Goal: Check status: Check status

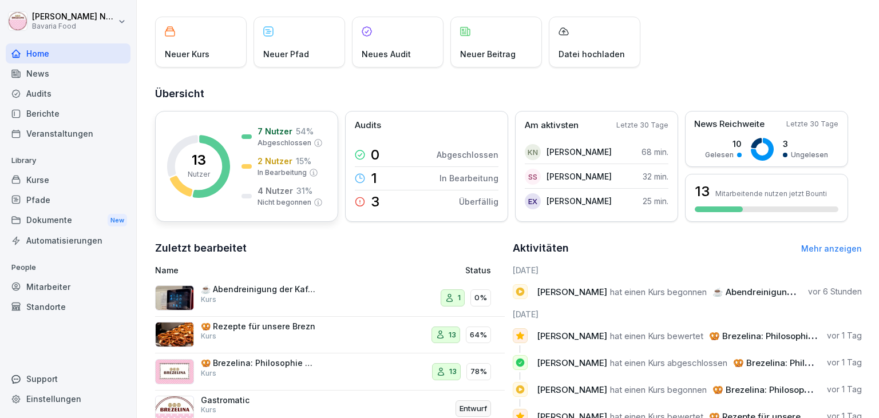
scroll to position [60, 0]
click at [45, 181] on div "Kurse" at bounding box center [68, 180] width 125 height 20
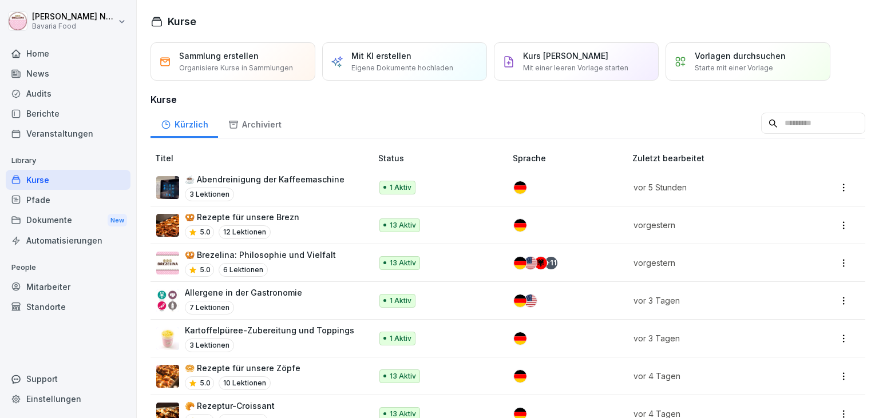
click at [276, 220] on p "🥨 Rezepte für unsere Brezn" at bounding box center [242, 217] width 114 height 12
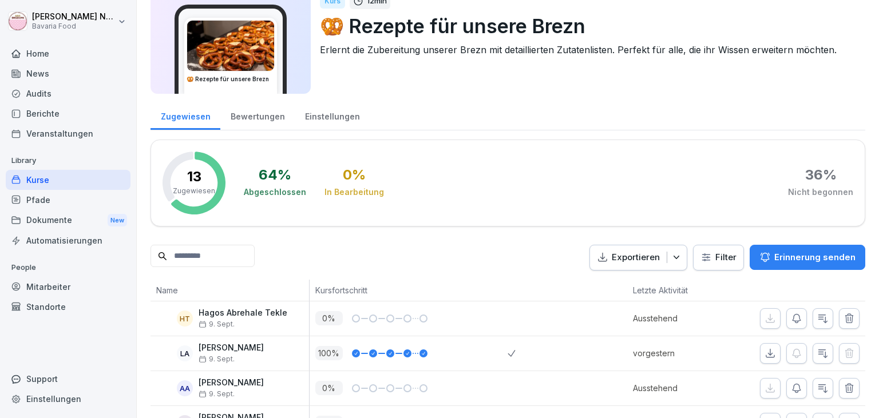
scroll to position [43, 0]
click at [258, 116] on div "Bewertungen" at bounding box center [257, 115] width 74 height 29
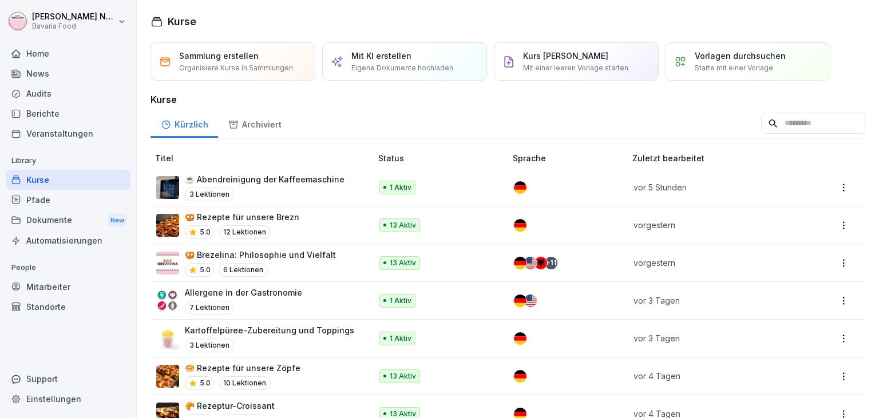
click at [32, 283] on div "Mitarbeiter" at bounding box center [68, 287] width 125 height 20
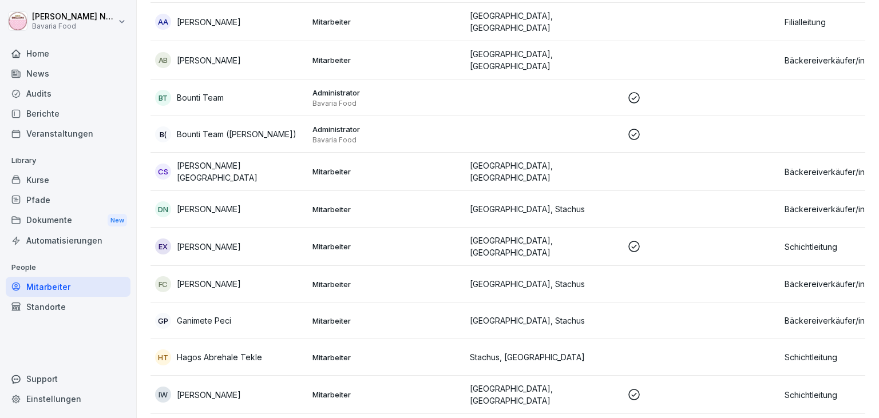
scroll to position [164, 0]
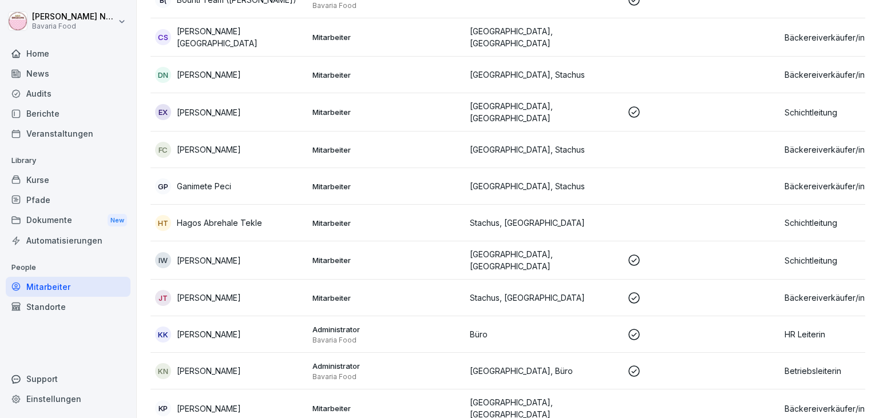
click at [205, 255] on p "[PERSON_NAME]" at bounding box center [209, 261] width 64 height 12
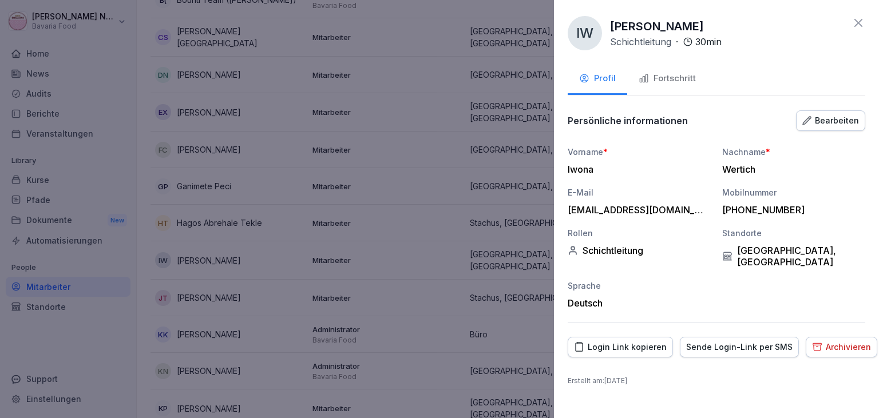
click at [670, 78] on div "Fortschritt" at bounding box center [667, 78] width 57 height 13
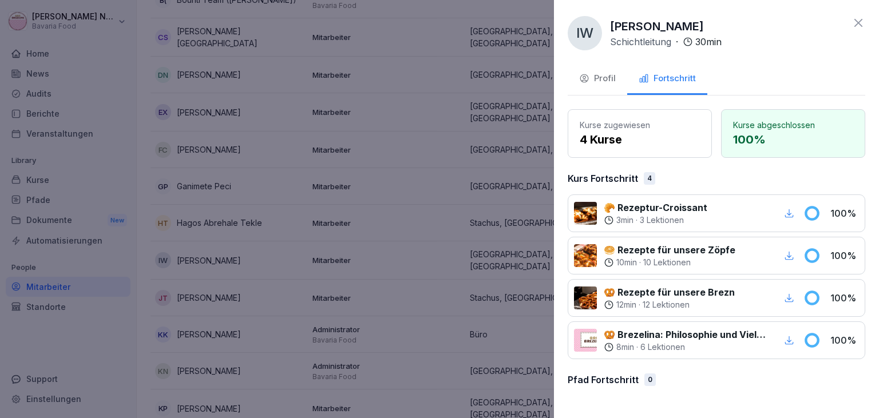
click at [861, 28] on icon at bounding box center [859, 23] width 14 height 14
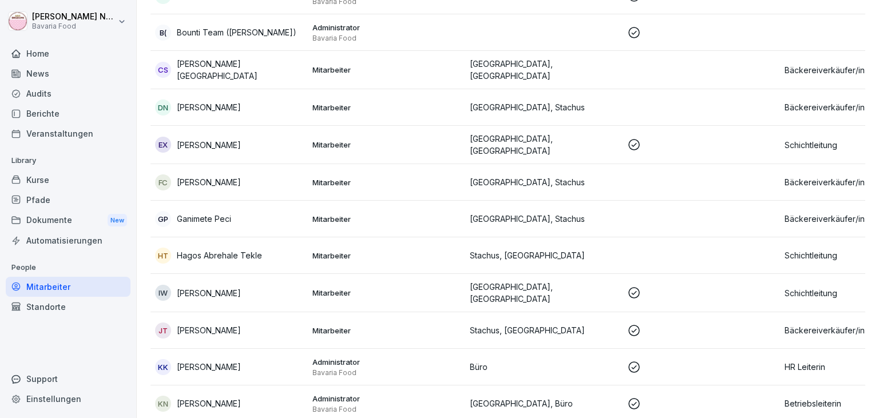
scroll to position [0, 0]
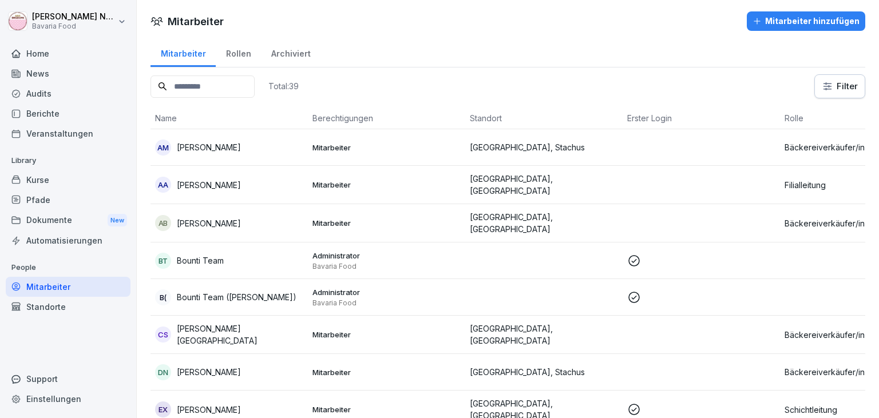
click at [274, 181] on div "AA [PERSON_NAME]" at bounding box center [229, 185] width 148 height 16
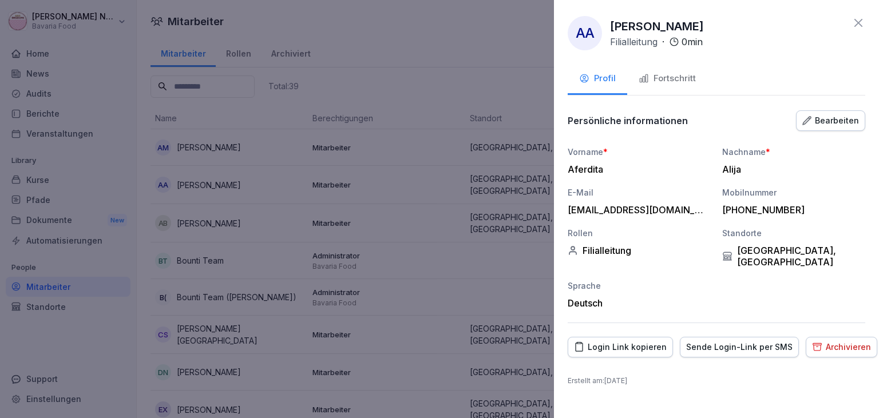
click at [859, 23] on icon at bounding box center [858, 23] width 8 height 8
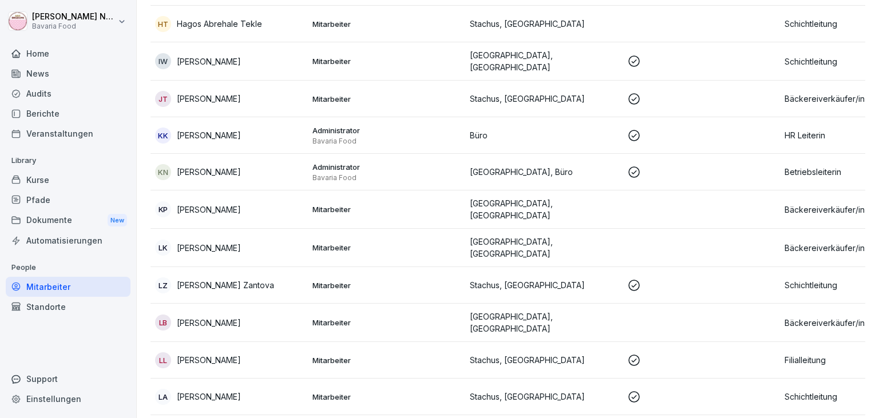
scroll to position [498, 0]
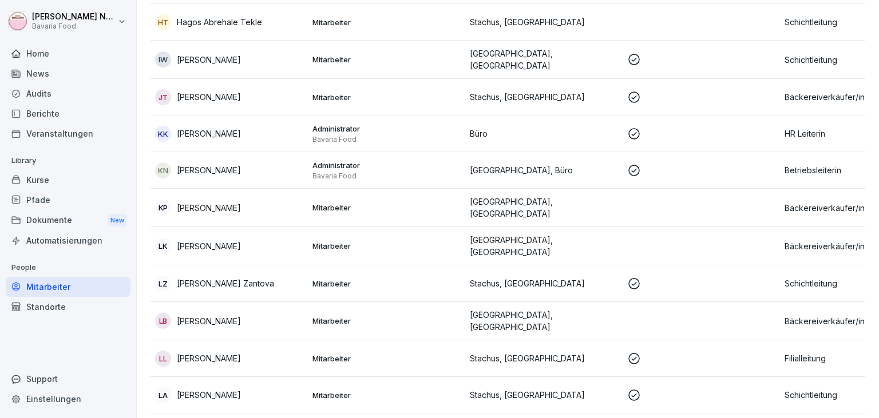
click at [200, 353] on p "[PERSON_NAME]" at bounding box center [209, 359] width 64 height 12
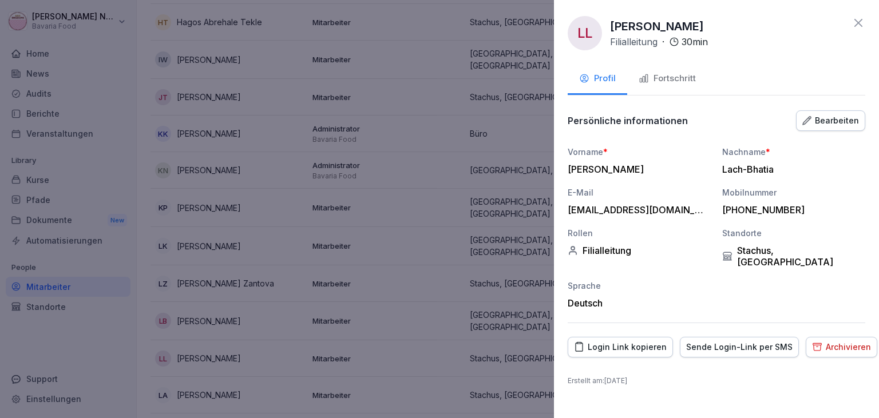
click at [665, 79] on div "Fortschritt" at bounding box center [667, 78] width 57 height 13
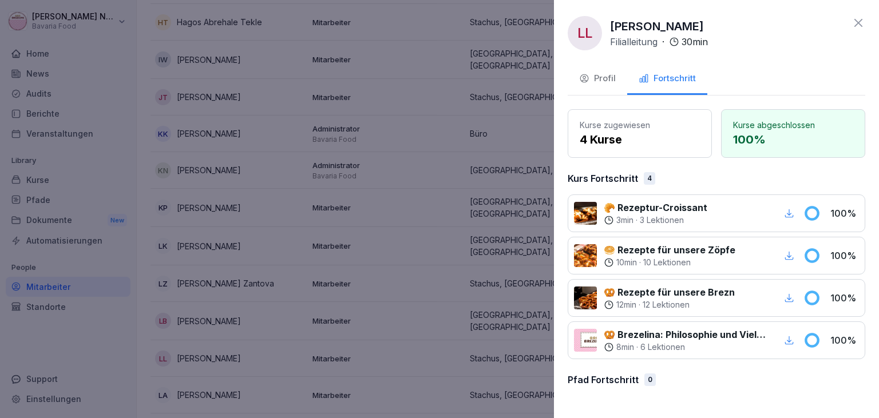
click at [865, 25] on div "LL [PERSON_NAME] Filialleitung · 30 min Profil Fortschritt Kurse zugewiesen 4 K…" at bounding box center [716, 209] width 325 height 418
click at [857, 23] on icon at bounding box center [859, 23] width 14 height 14
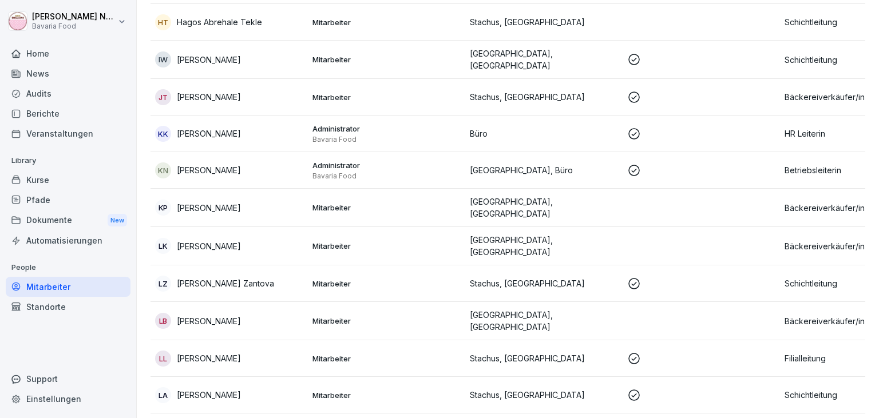
click at [50, 56] on div "Home" at bounding box center [68, 53] width 125 height 20
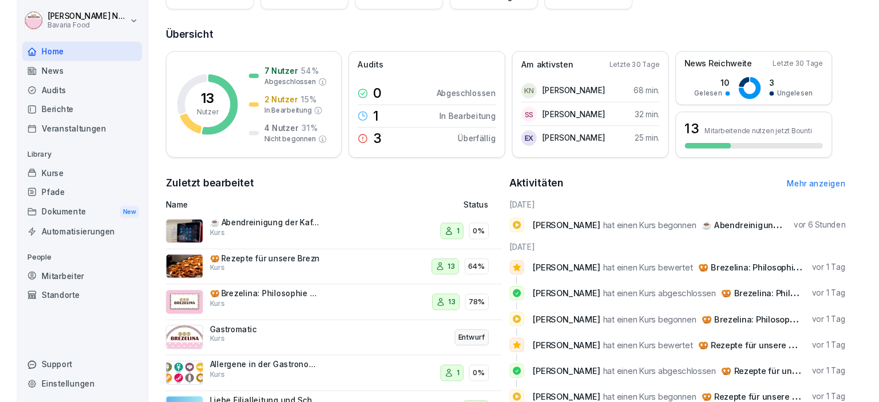
scroll to position [175, 0]
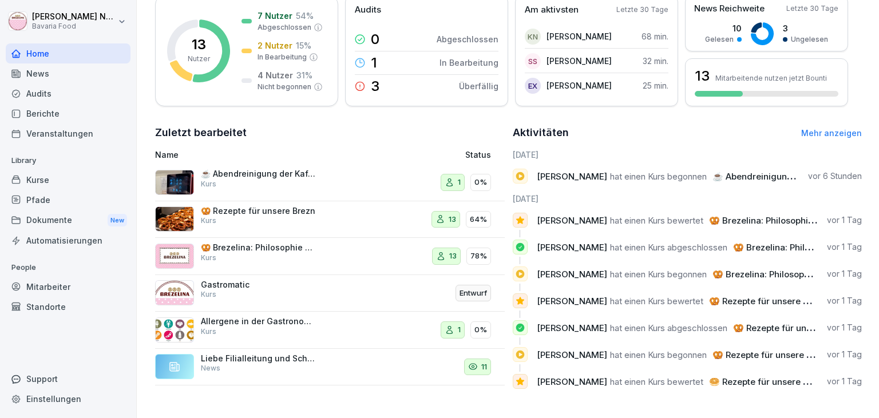
click at [345, 400] on div "Guten Tag, [PERSON_NAME] Was möchtest du [DATE] tun? Neuer Kurs Neuer Pfad Neue…" at bounding box center [508, 121] width 742 height 593
